Goal: Navigation & Orientation: Understand site structure

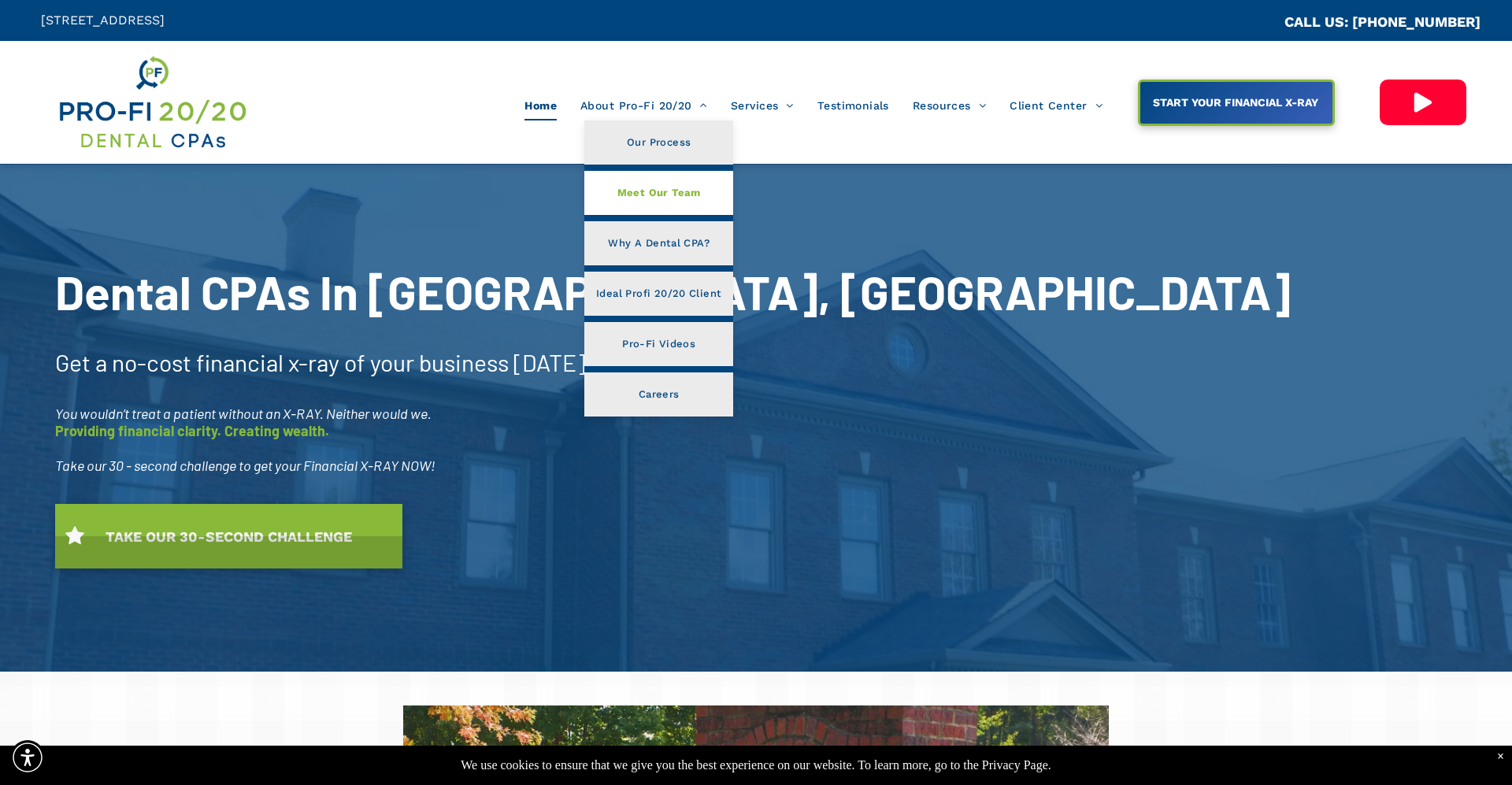
click at [662, 195] on span "Meet Our Team" at bounding box center [659, 193] width 83 height 20
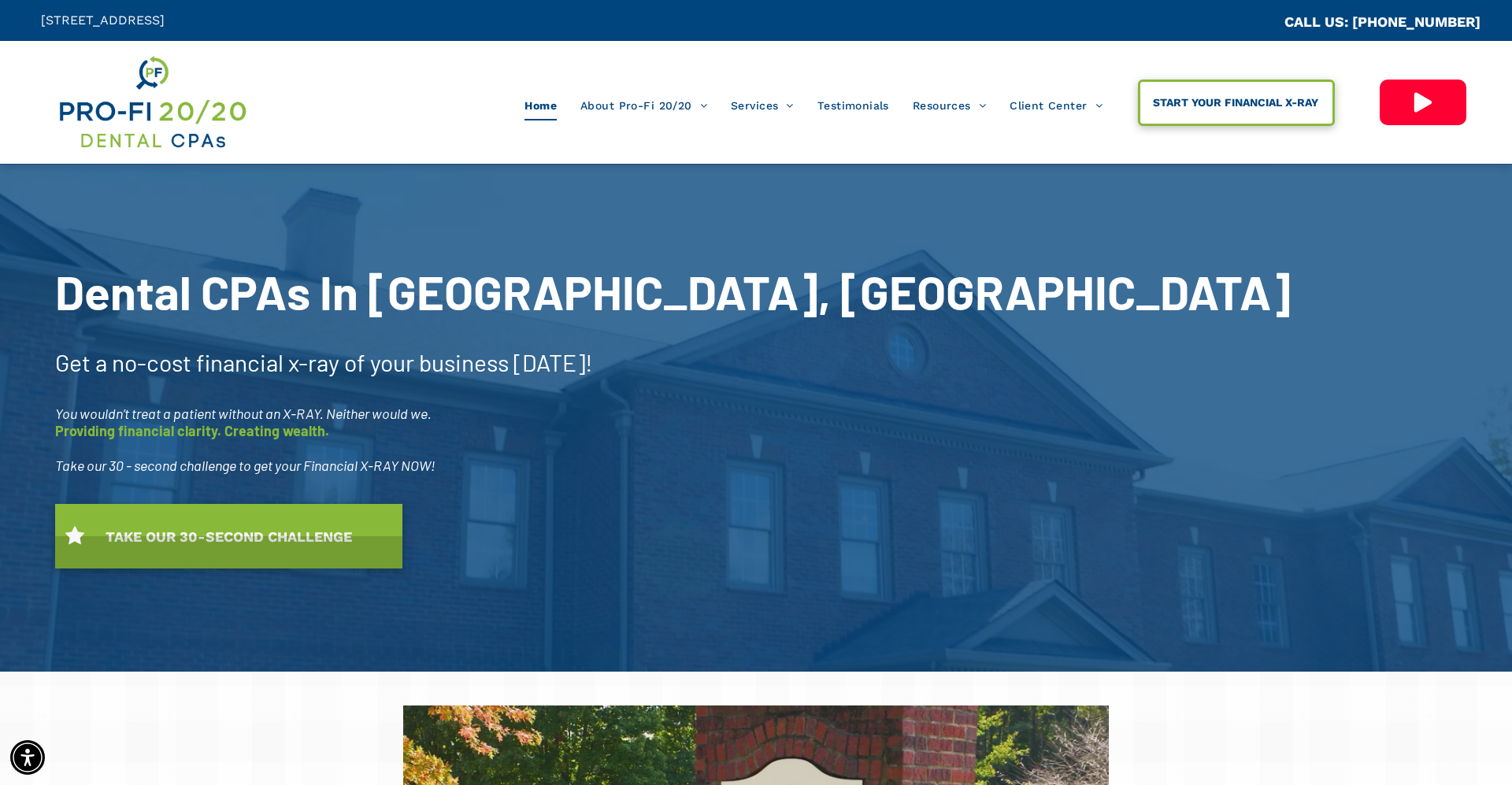
click at [1200, 112] on span "START YOUR FINANCIAL X-RAY" at bounding box center [1236, 102] width 177 height 28
click at [370, 79] on div "Home About Pro-Fi 20/20 Our Process Meet Our Team Why A Dental CPA? Ideal Profi…" at bounding box center [696, 102] width 845 height 99
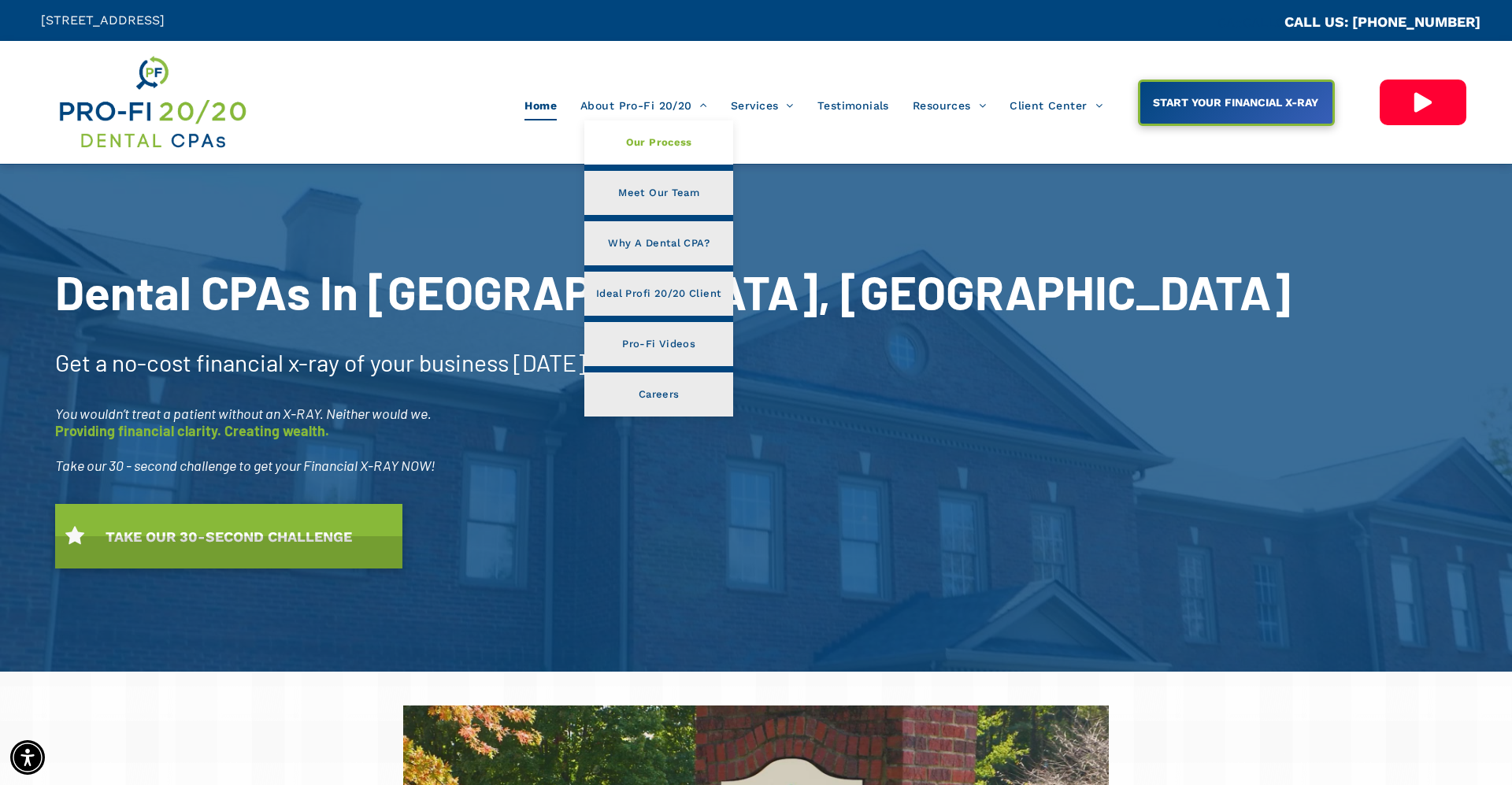
click at [688, 140] on span "Our Process" at bounding box center [659, 143] width 66 height 20
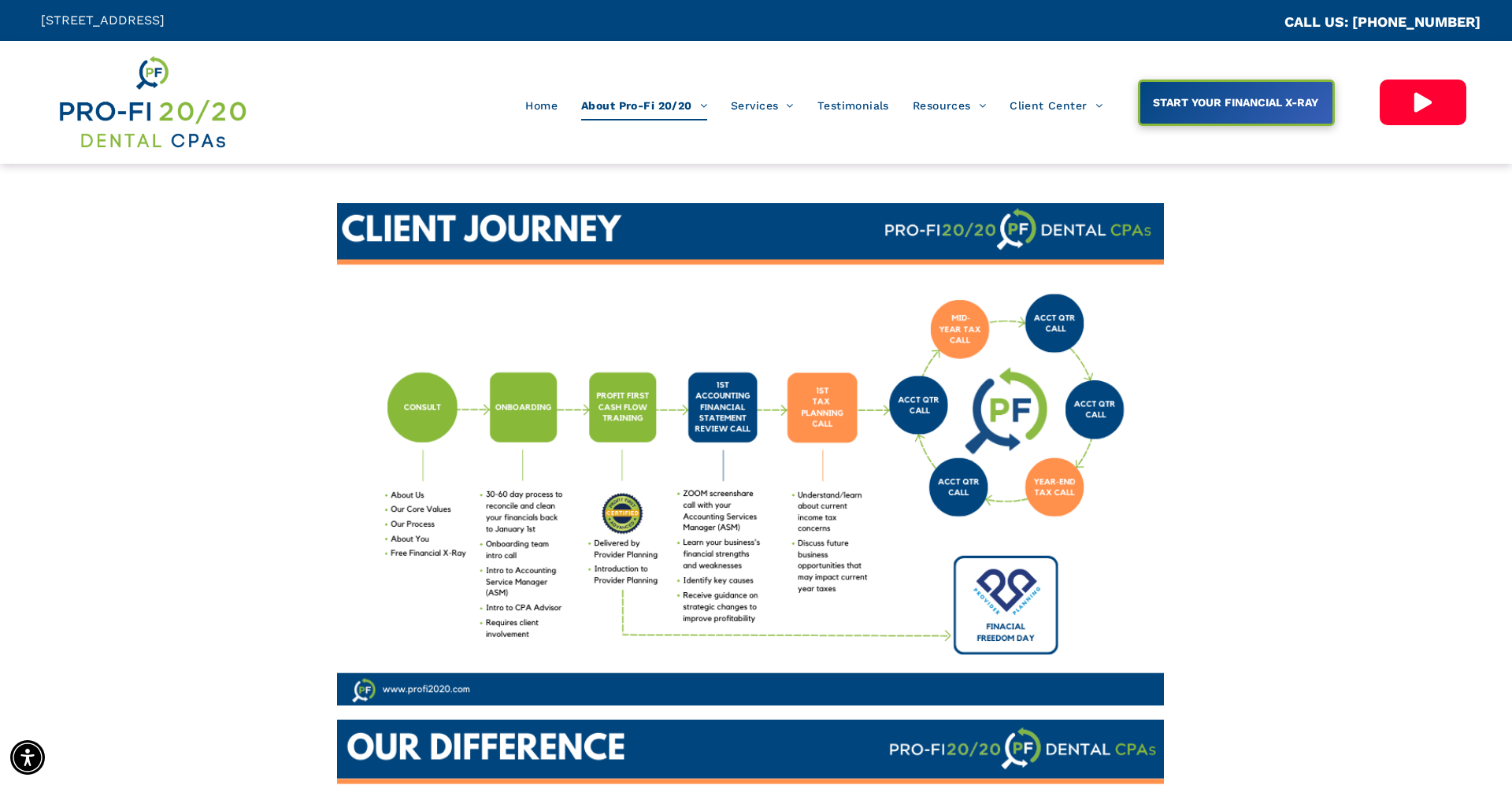
click at [314, 446] on div at bounding box center [750, 712] width 1437 height 1018
drag, startPoint x: 305, startPoint y: 407, endPoint x: 567, endPoint y: 635, distance: 347.3
click at [567, 635] on div at bounding box center [750, 712] width 1437 height 1018
click at [308, 577] on div at bounding box center [750, 712] width 1437 height 1018
click at [104, 282] on div at bounding box center [750, 712] width 1437 height 1018
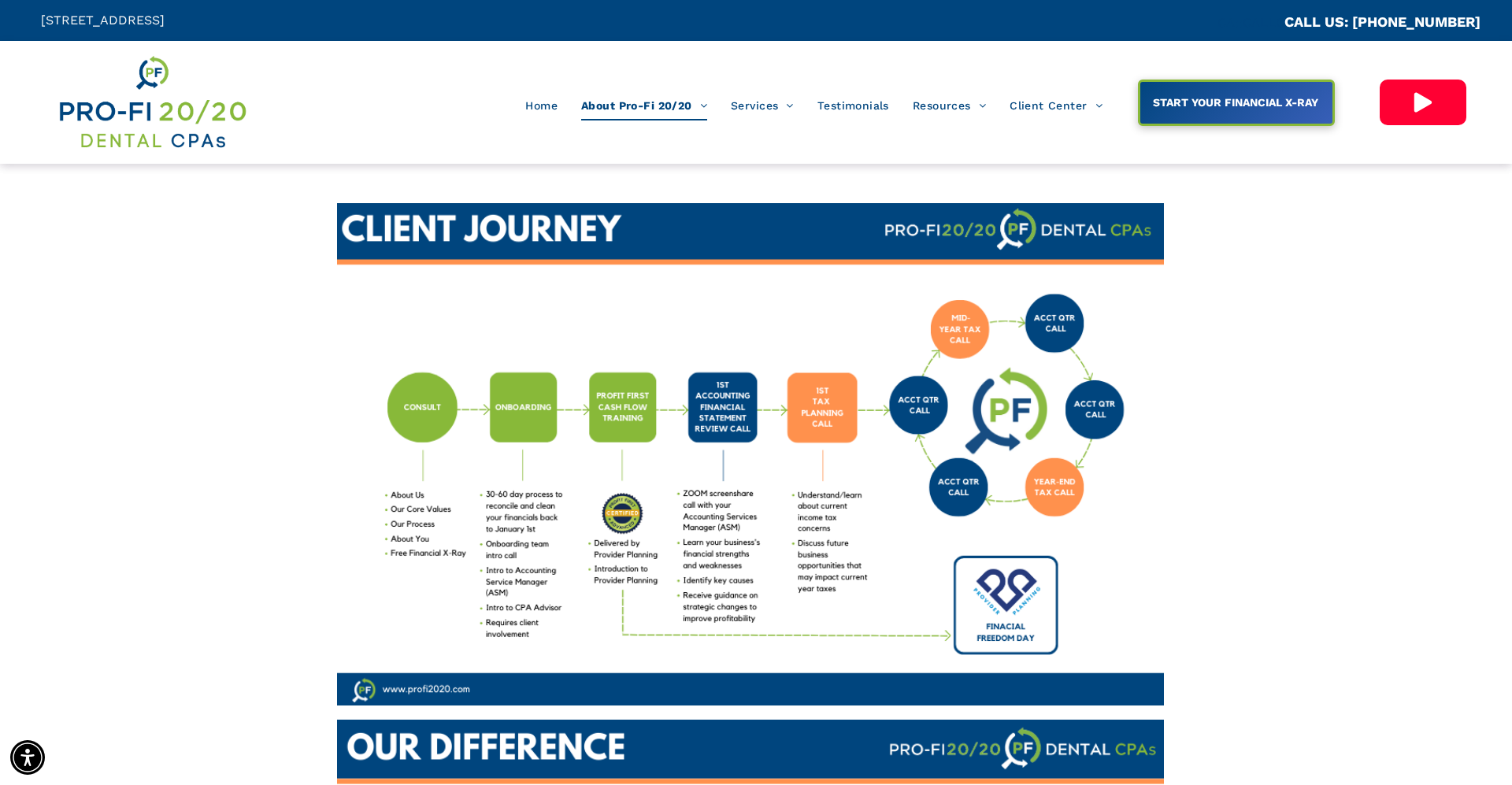
click at [96, 334] on div at bounding box center [750, 712] width 1437 height 1018
drag, startPoint x: 211, startPoint y: 348, endPoint x: 1309, endPoint y: 561, distance: 1118.5
click at [1309, 561] on div at bounding box center [750, 712] width 1437 height 1018
click at [1312, 508] on div at bounding box center [750, 712] width 1437 height 1018
click at [164, 417] on div at bounding box center [750, 712] width 1437 height 1018
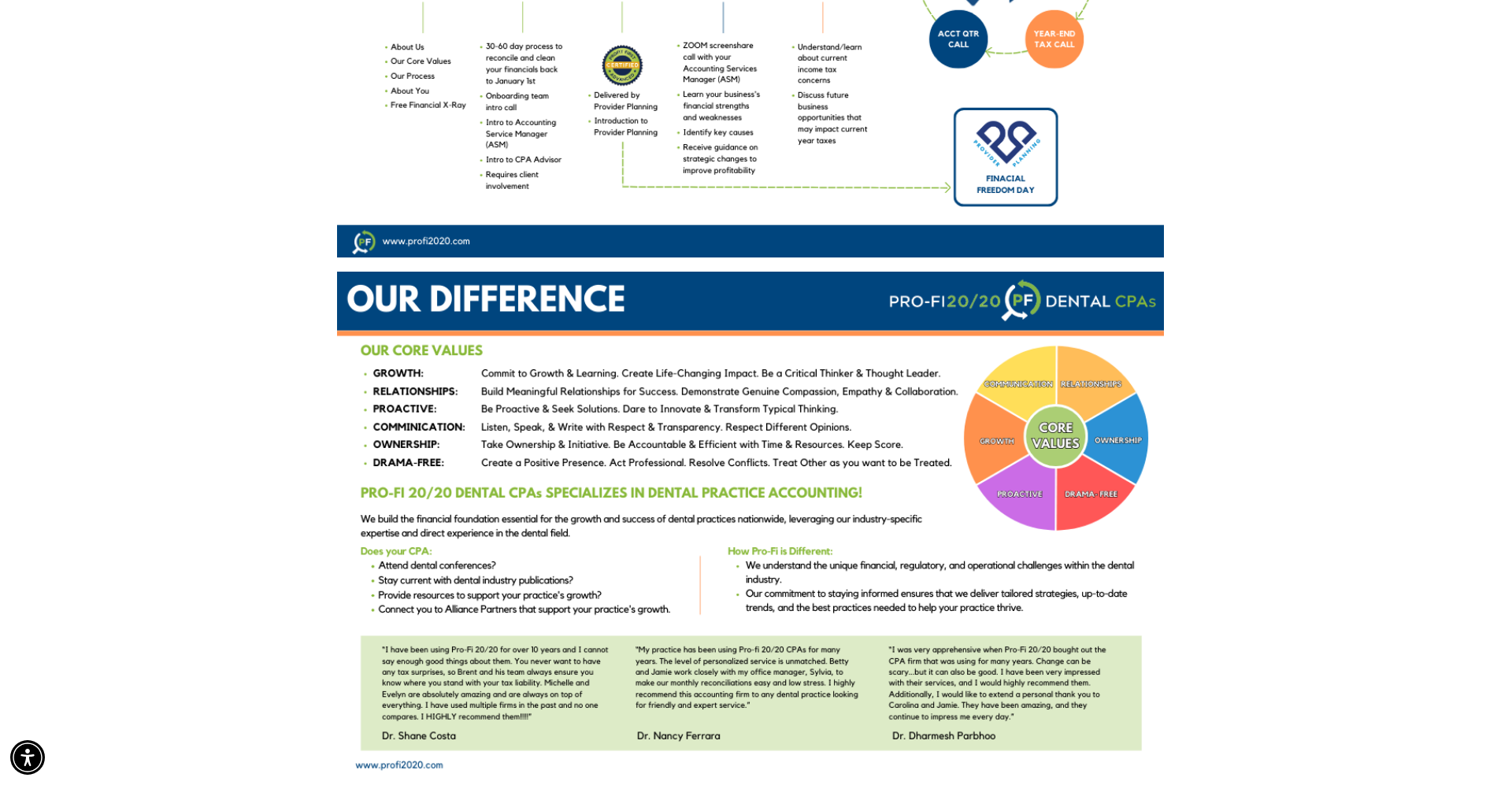
click at [164, 417] on div at bounding box center [750, 263] width 1437 height 1018
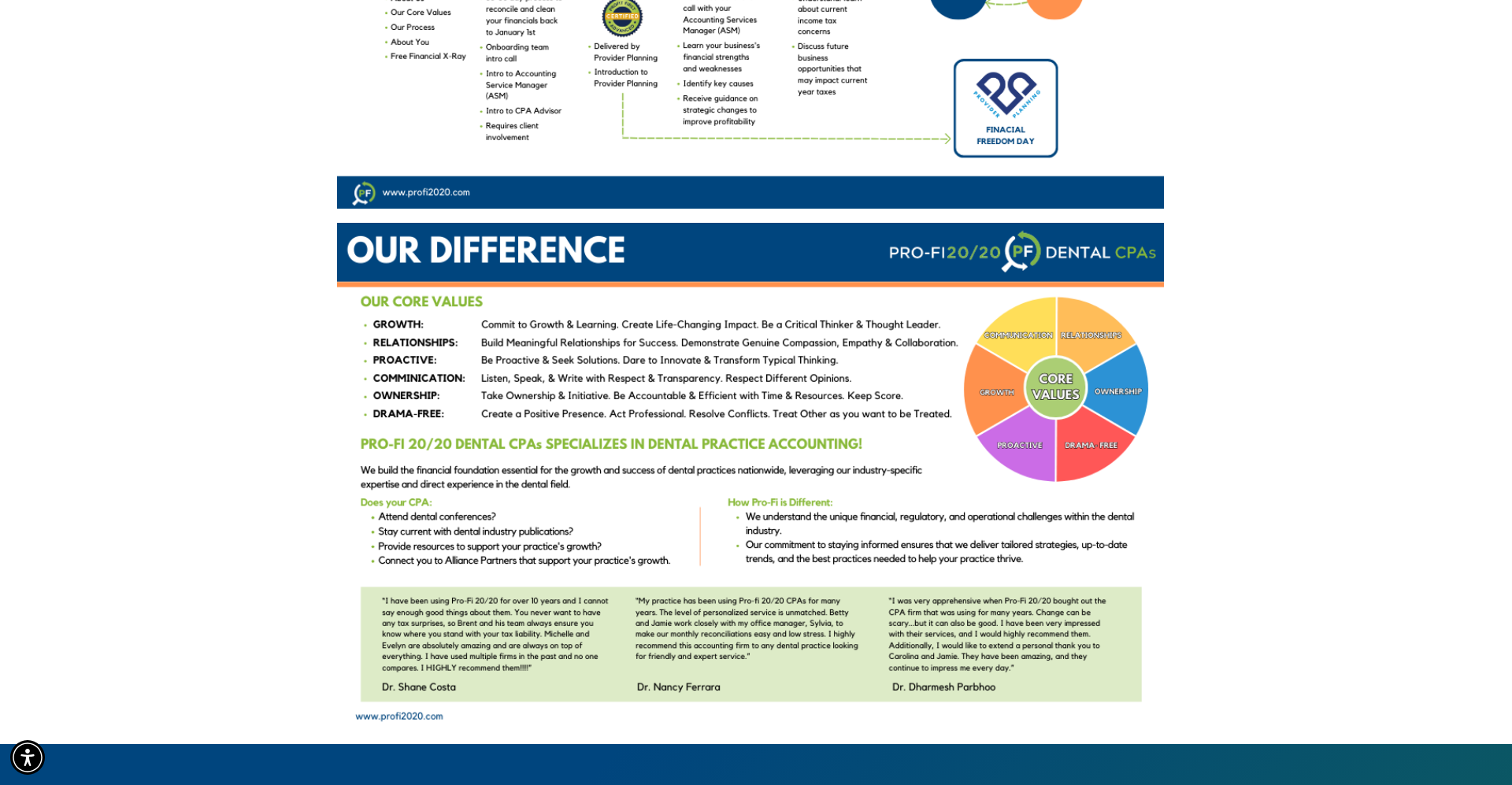
scroll to position [501, 0]
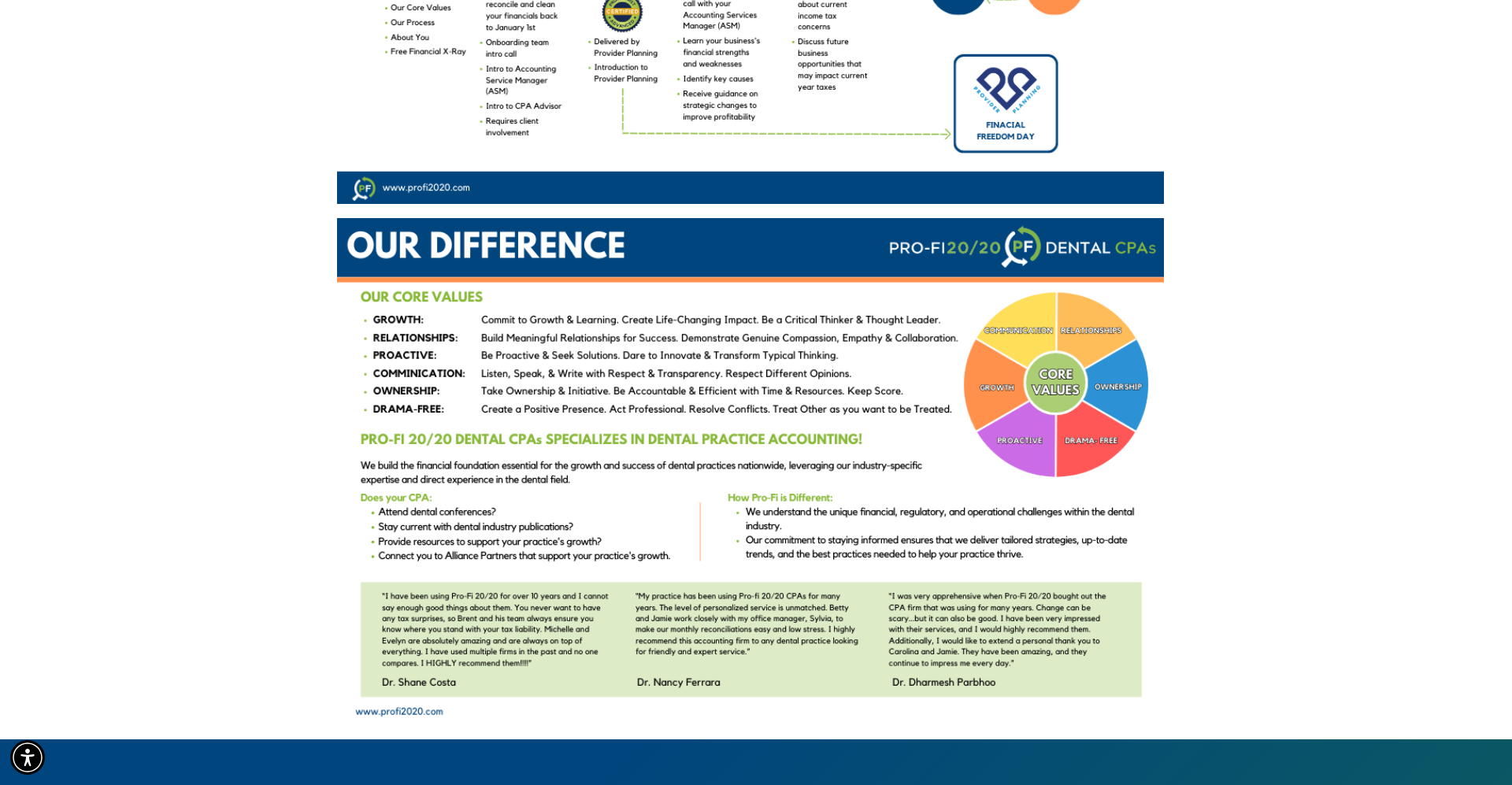
drag, startPoint x: 290, startPoint y: 481, endPoint x: 727, endPoint y: 555, distance: 443.2
click at [729, 552] on div at bounding box center [750, 210] width 1437 height 1018
drag, startPoint x: 285, startPoint y: 600, endPoint x: 1108, endPoint y: 601, distance: 823.0
click at [1096, 600] on div at bounding box center [750, 210] width 1437 height 1018
click at [1340, 521] on div at bounding box center [750, 210] width 1437 height 1018
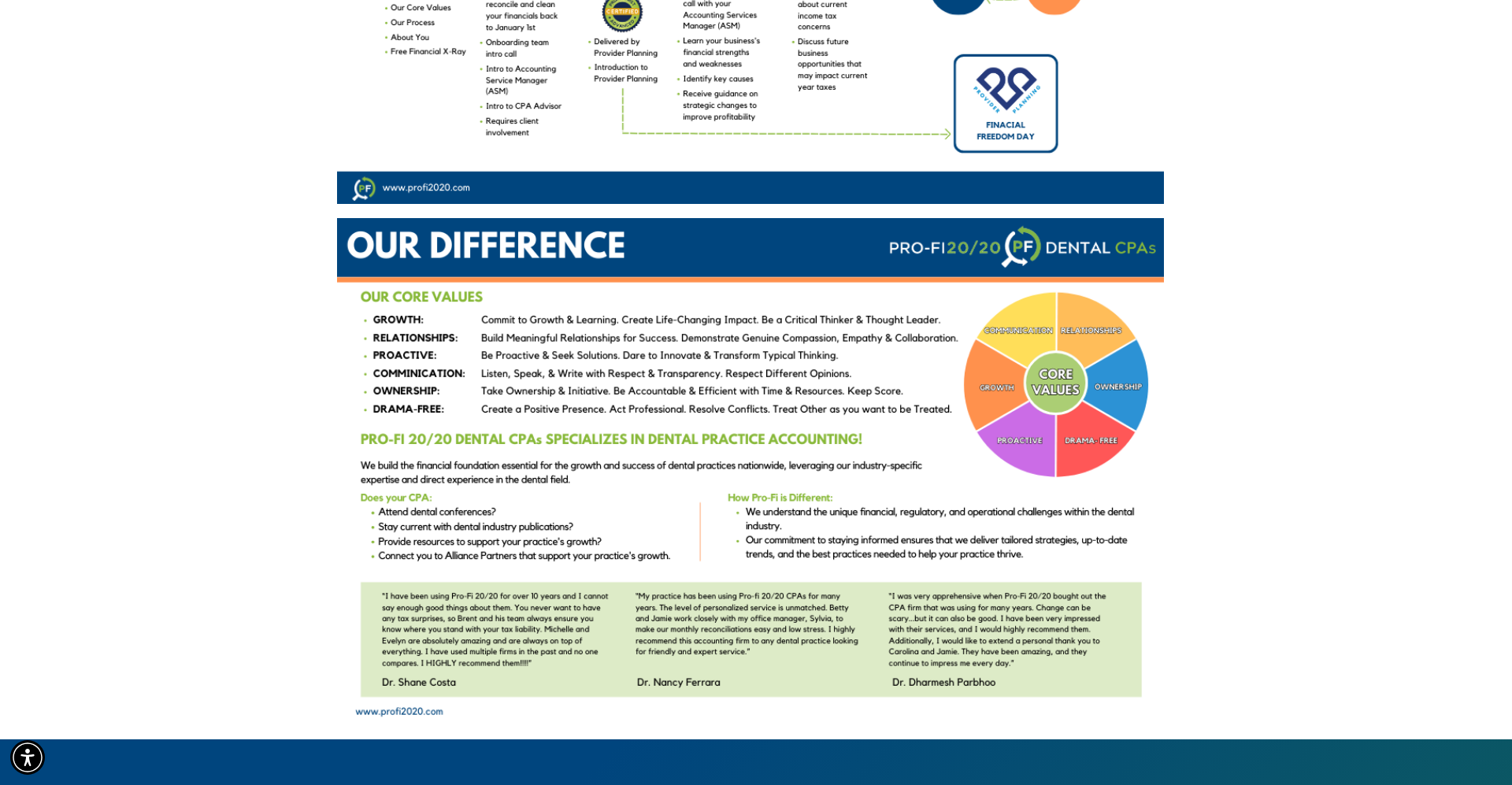
scroll to position [0, 0]
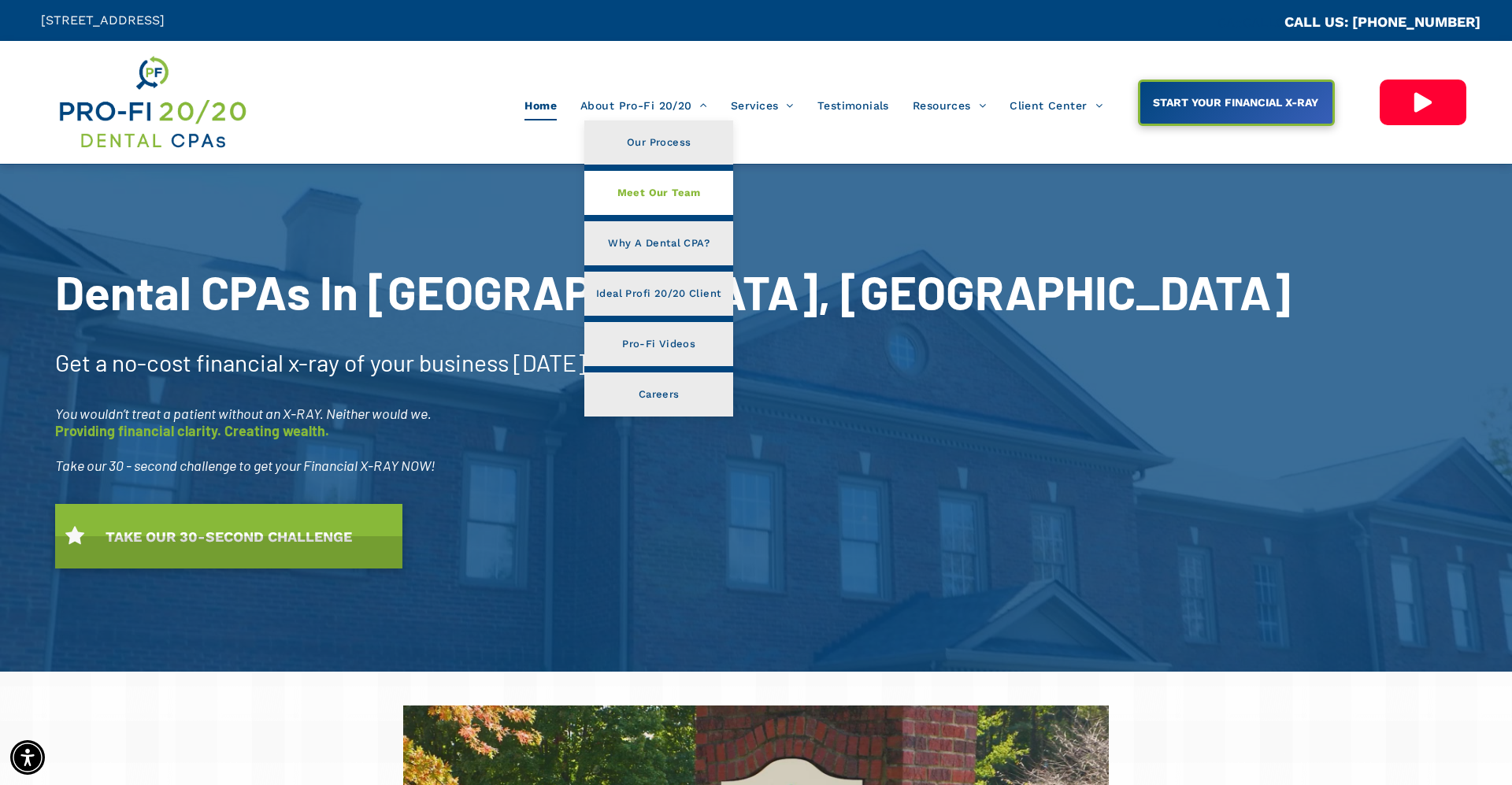
click at [653, 195] on span "Meet Our Team" at bounding box center [659, 193] width 83 height 20
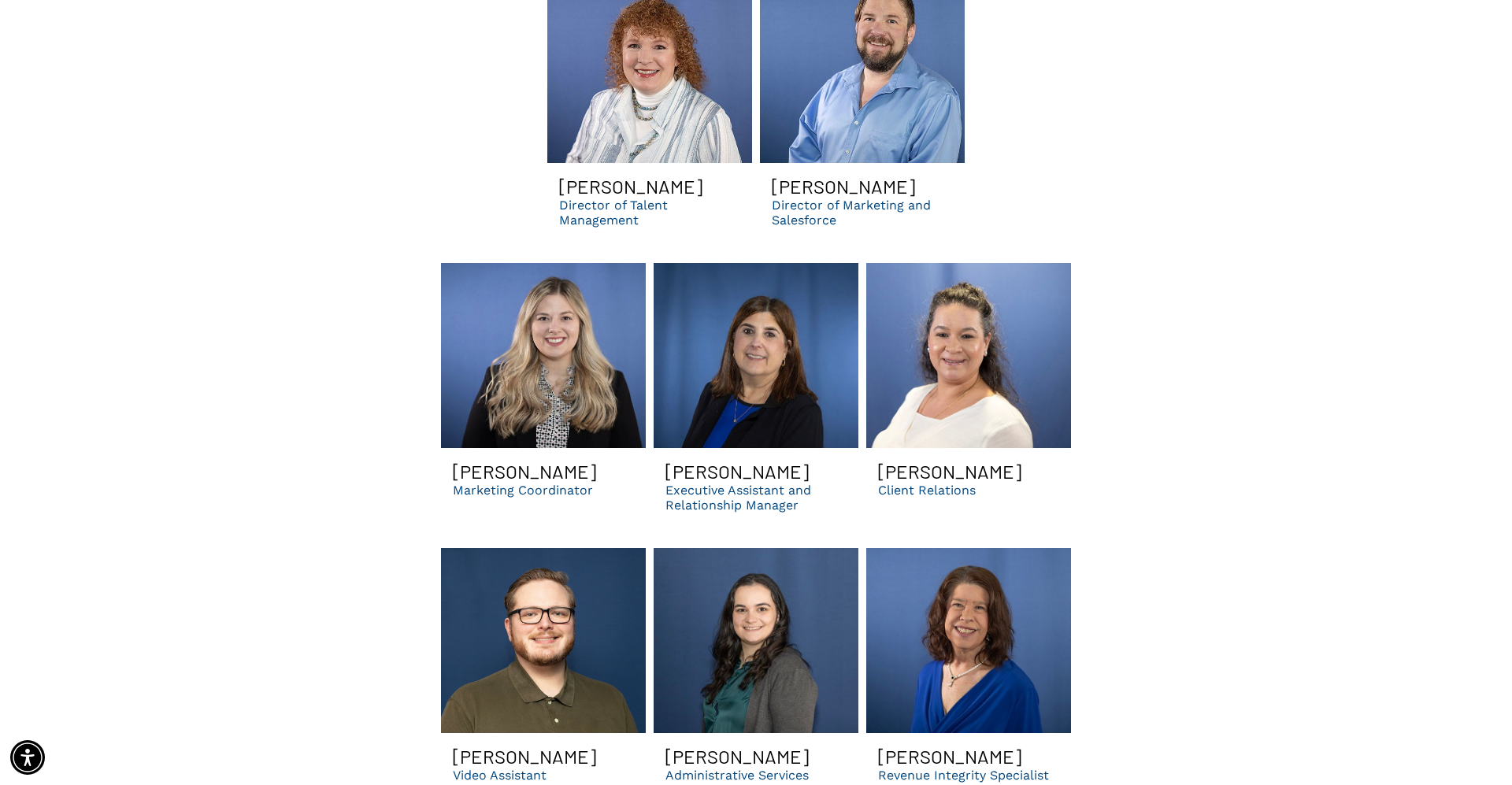
scroll to position [4390, 0]
click at [749, 311] on link at bounding box center [756, 356] width 205 height 185
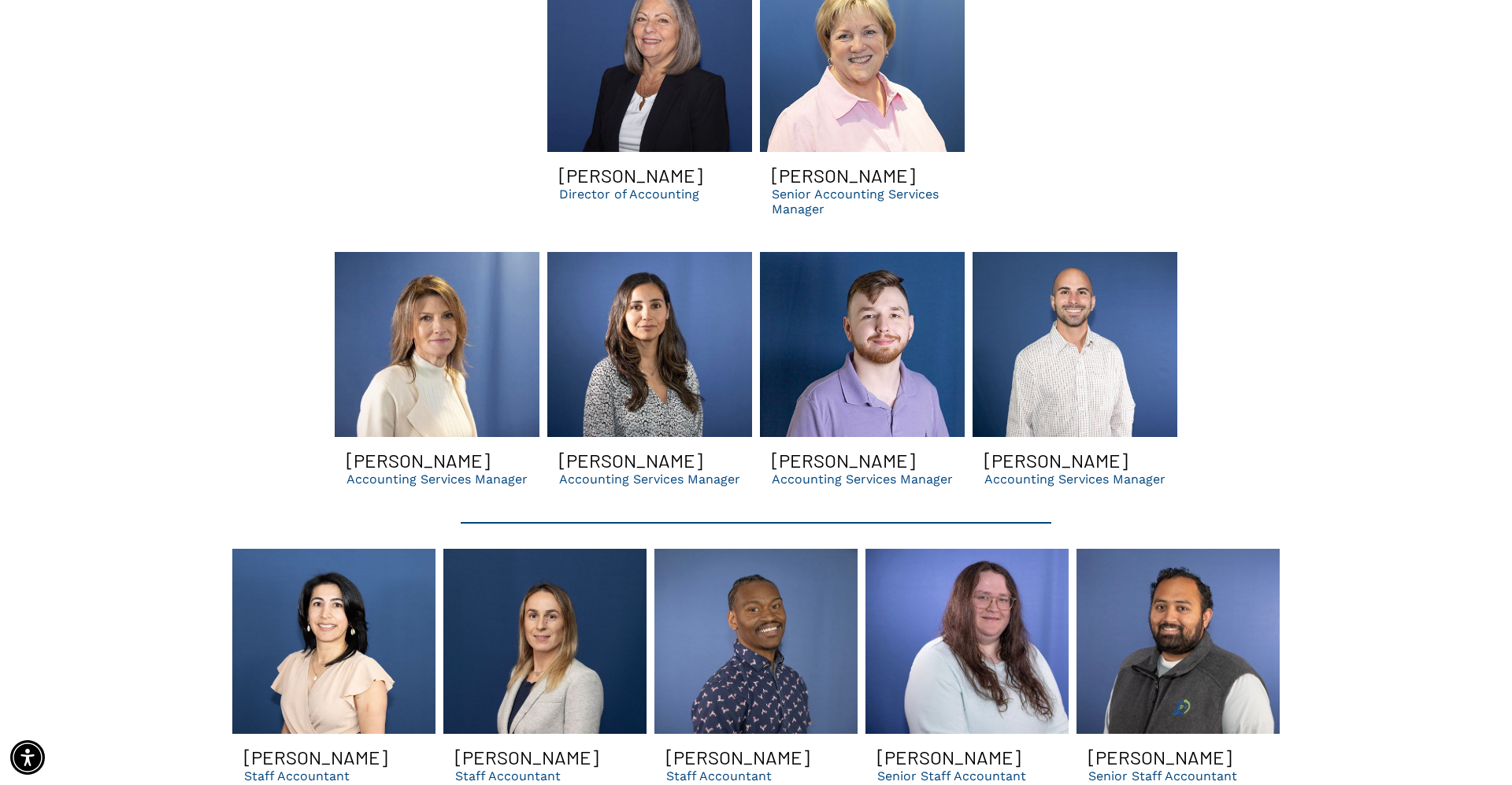
scroll to position [3132, 0]
